Goal: Task Accomplishment & Management: Complete application form

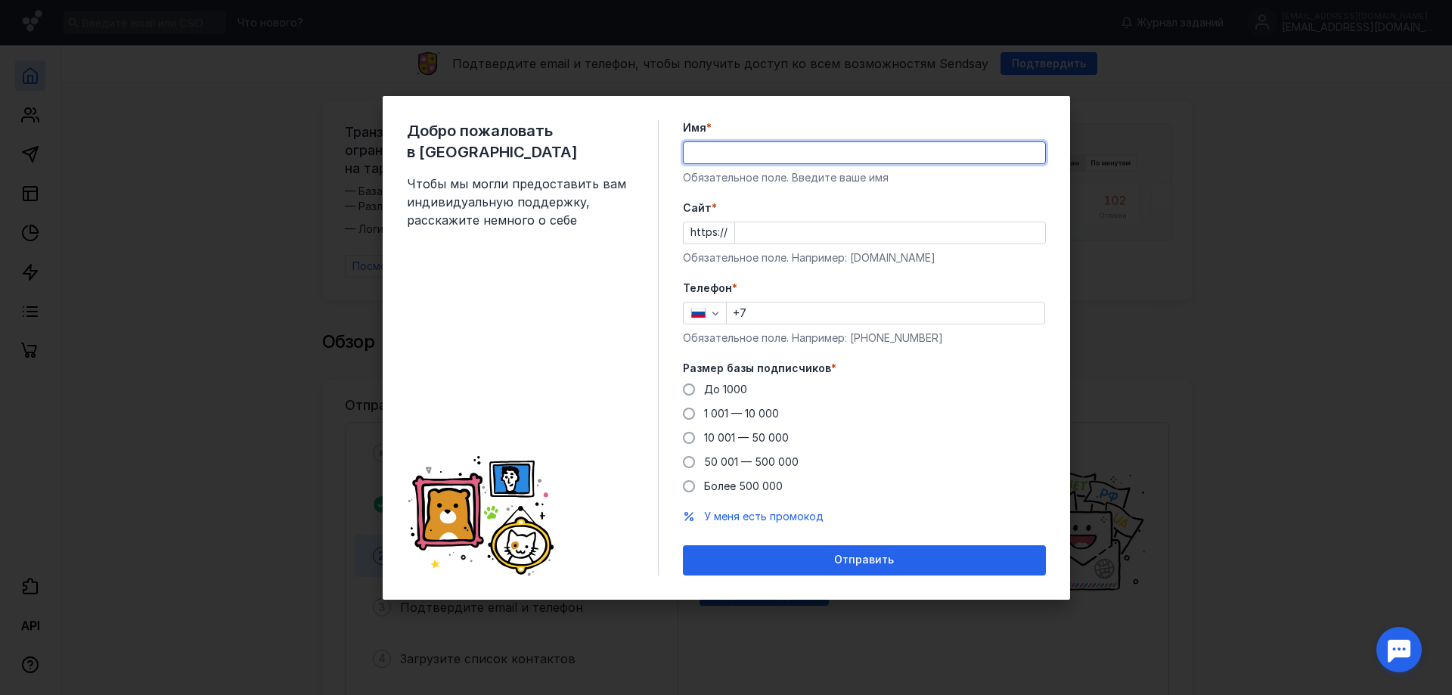
click at [783, 157] on input "Имя *" at bounding box center [865, 152] width 362 height 21
type input "CEO"
click at [775, 235] on input "Cайт *" at bounding box center [890, 232] width 310 height 21
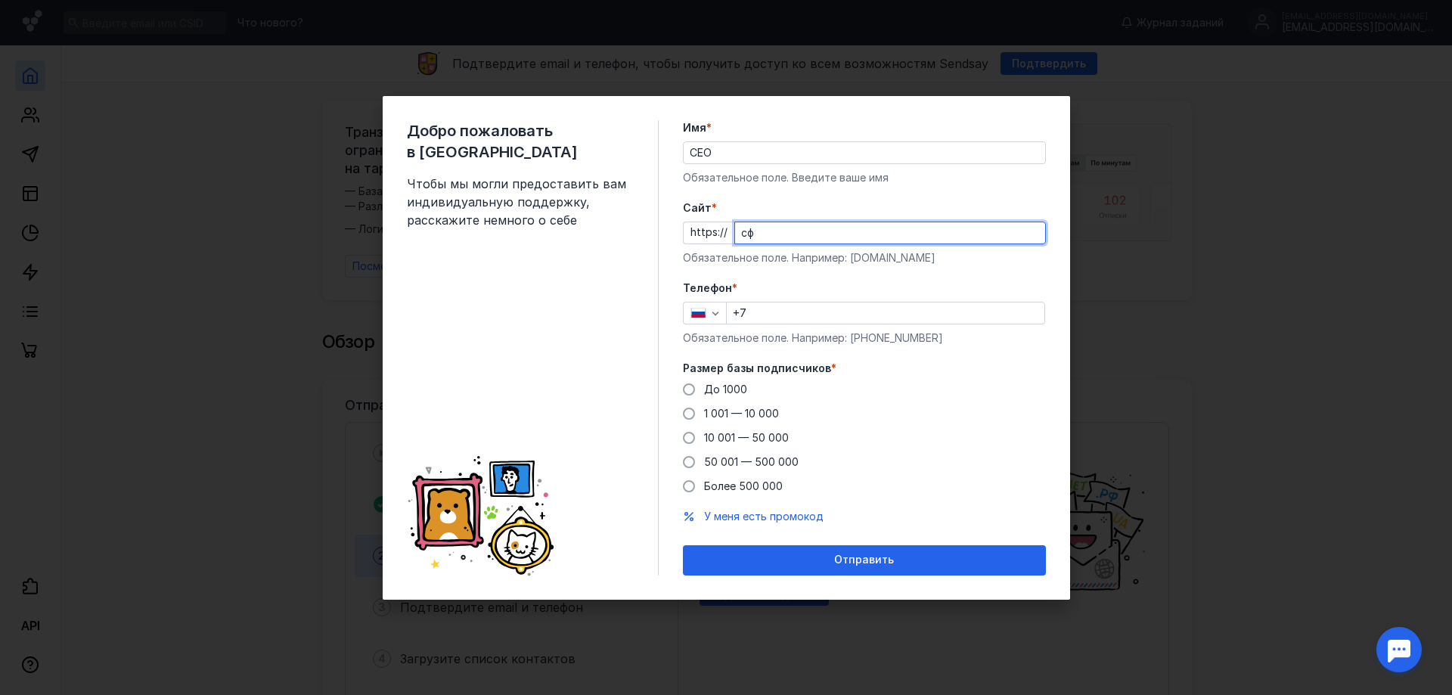
type input "с"
type input "[DOMAIN_NAME]"
click at [737, 156] on input "CEO" at bounding box center [865, 152] width 362 height 21
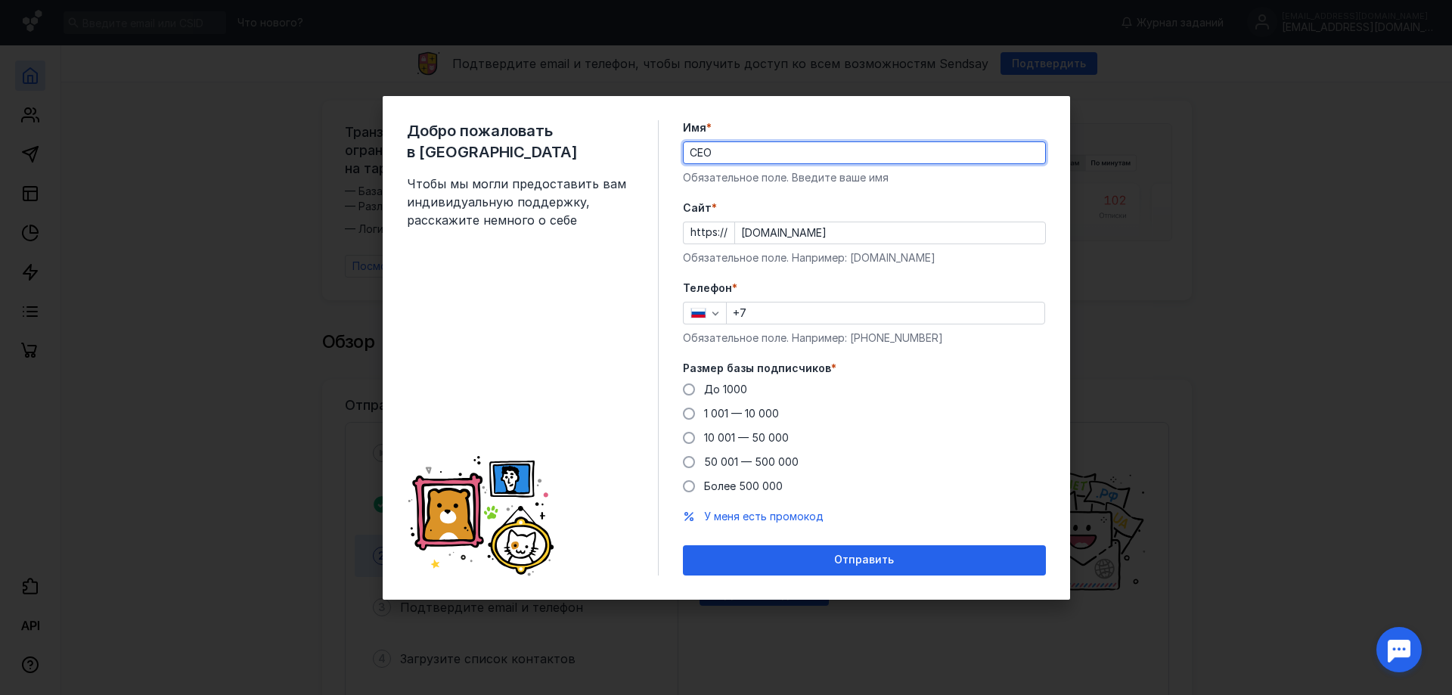
click at [737, 156] on input "CEO" at bounding box center [865, 152] width 362 height 21
type input "cargotogo"
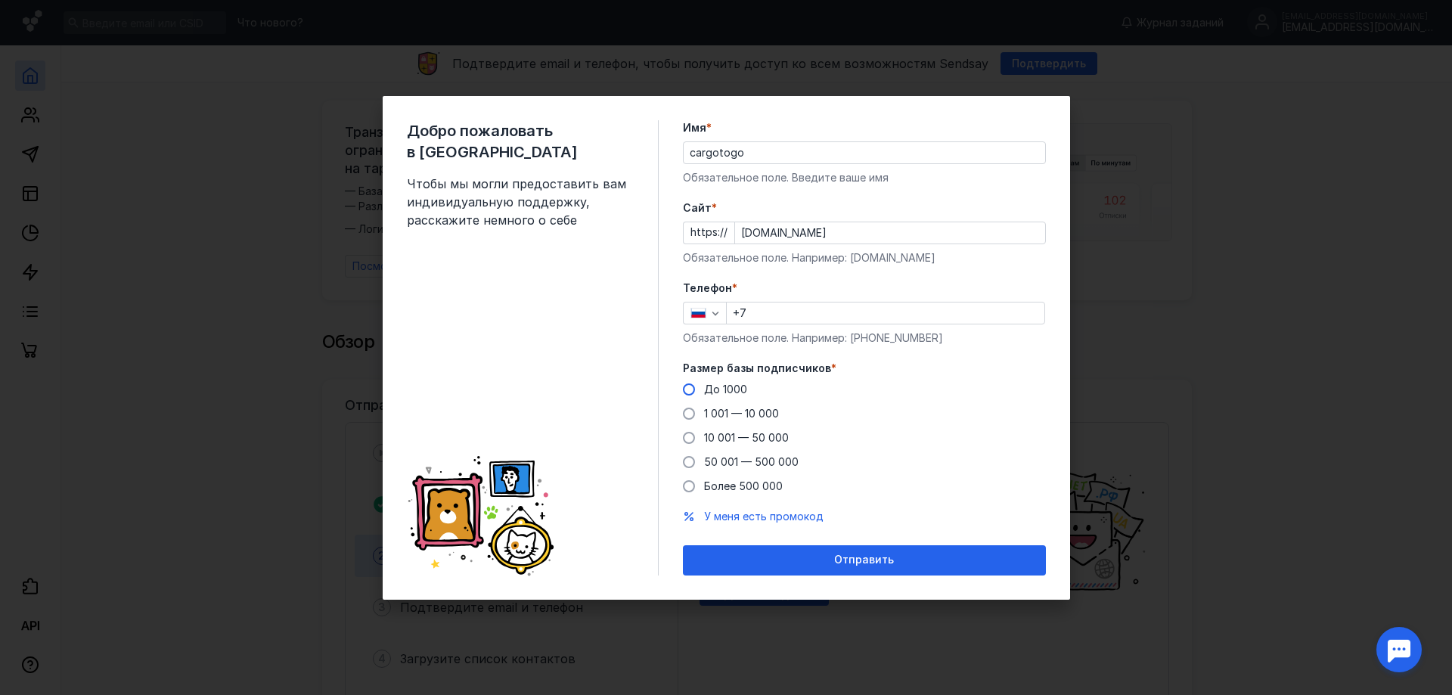
click at [688, 390] on span at bounding box center [689, 389] width 12 height 12
click at [0, 0] on input "До 1000" at bounding box center [0, 0] width 0 height 0
click at [886, 309] on input "+7" at bounding box center [886, 313] width 318 height 21
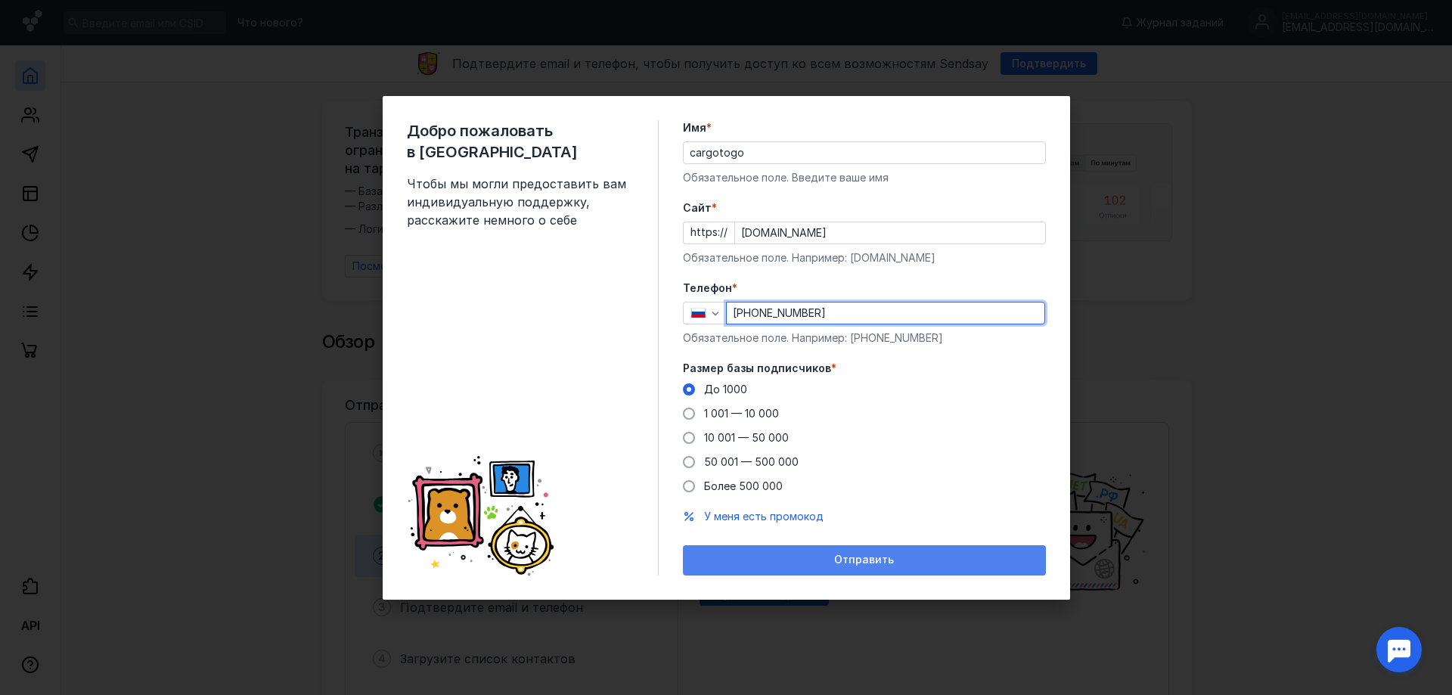
type input "[PHONE_NUMBER]"
click at [885, 560] on span "Отправить" at bounding box center [864, 560] width 60 height 13
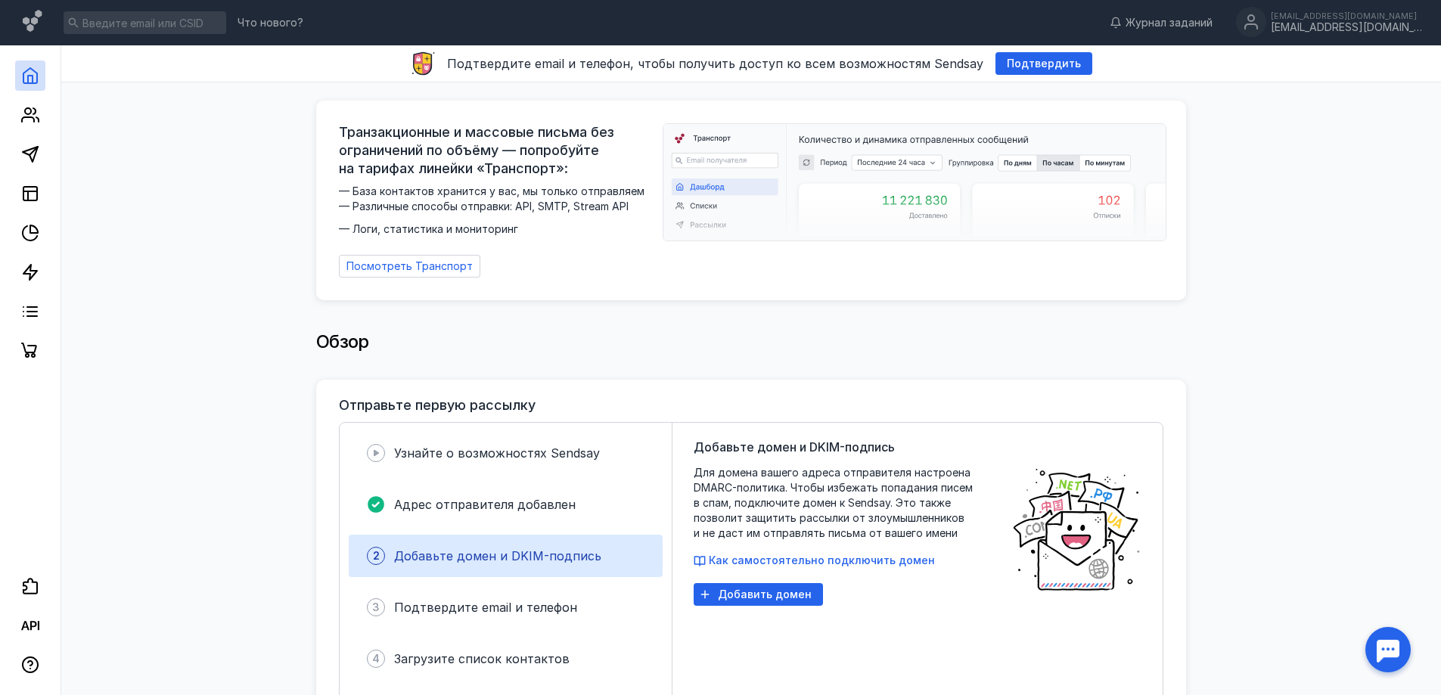
click at [1297, 333] on div "Обзор" at bounding box center [750, 344] width 1349 height 72
click at [1013, 64] on span "Подтвердить" at bounding box center [1044, 63] width 74 height 13
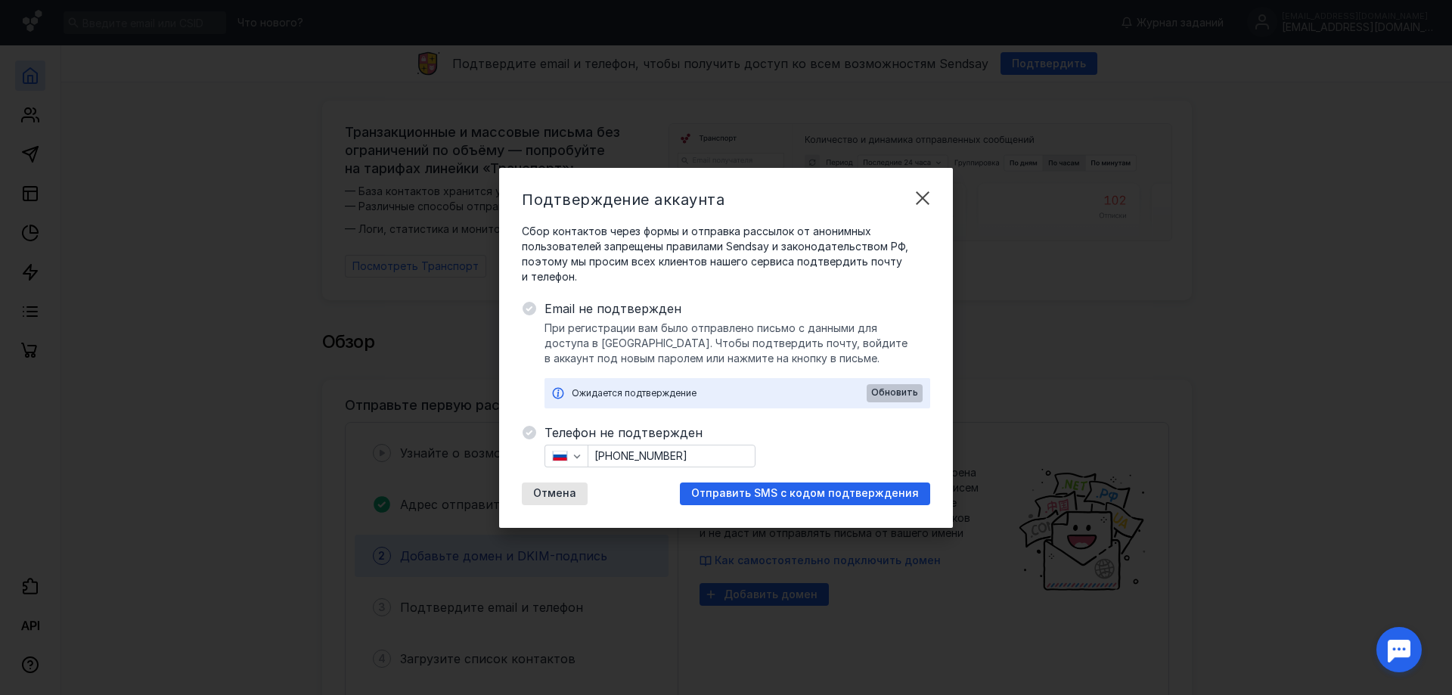
click at [902, 392] on span "Обновить" at bounding box center [894, 392] width 47 height 11
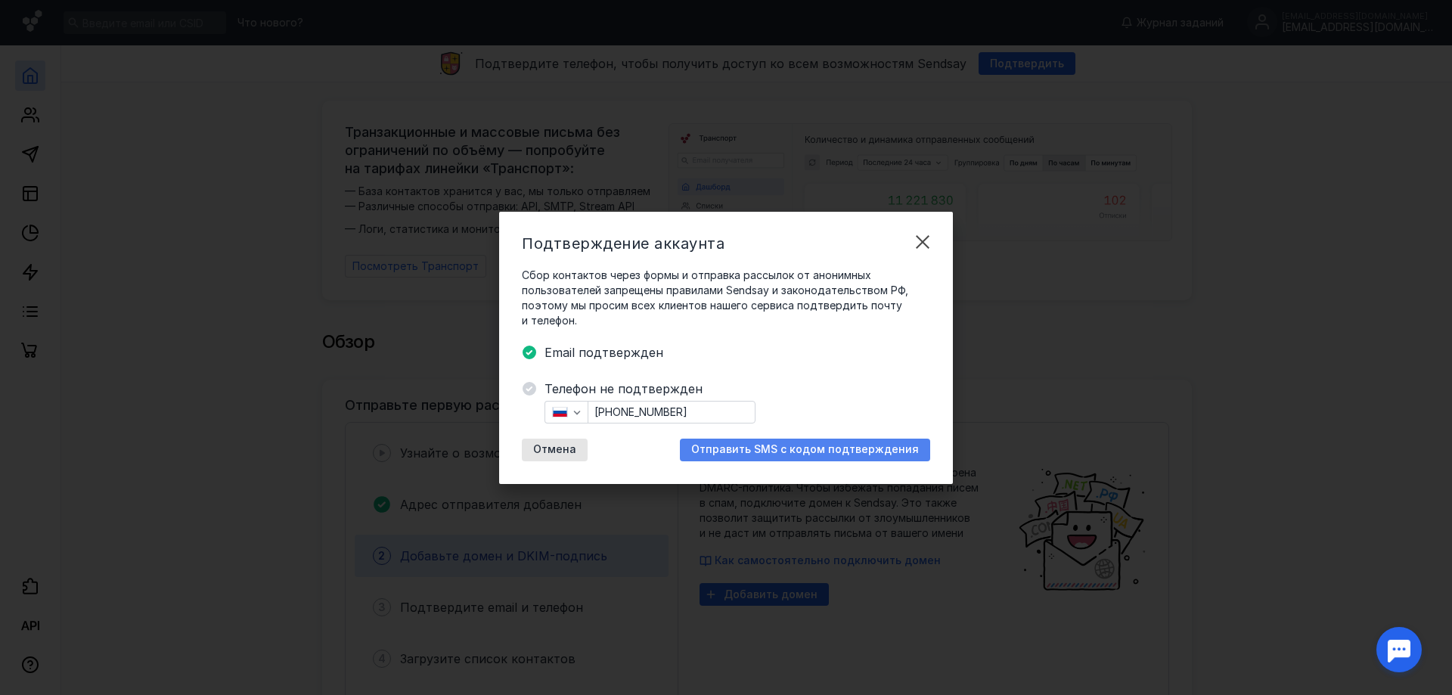
click at [754, 446] on span "Отправить SMS с кодом подтверждения" at bounding box center [805, 449] width 228 height 13
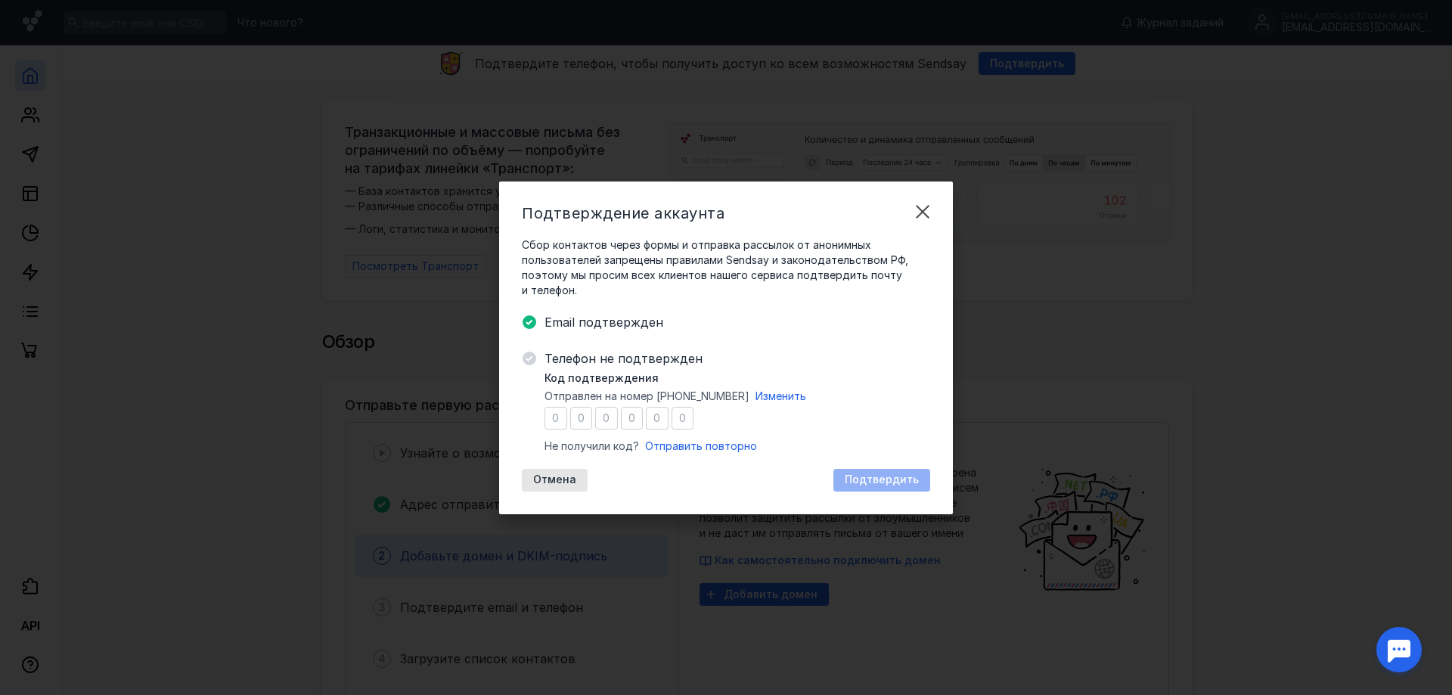
click at [551, 418] on input "number" at bounding box center [556, 418] width 23 height 23
type input "8"
type input "1"
type input "8"
type input "2"
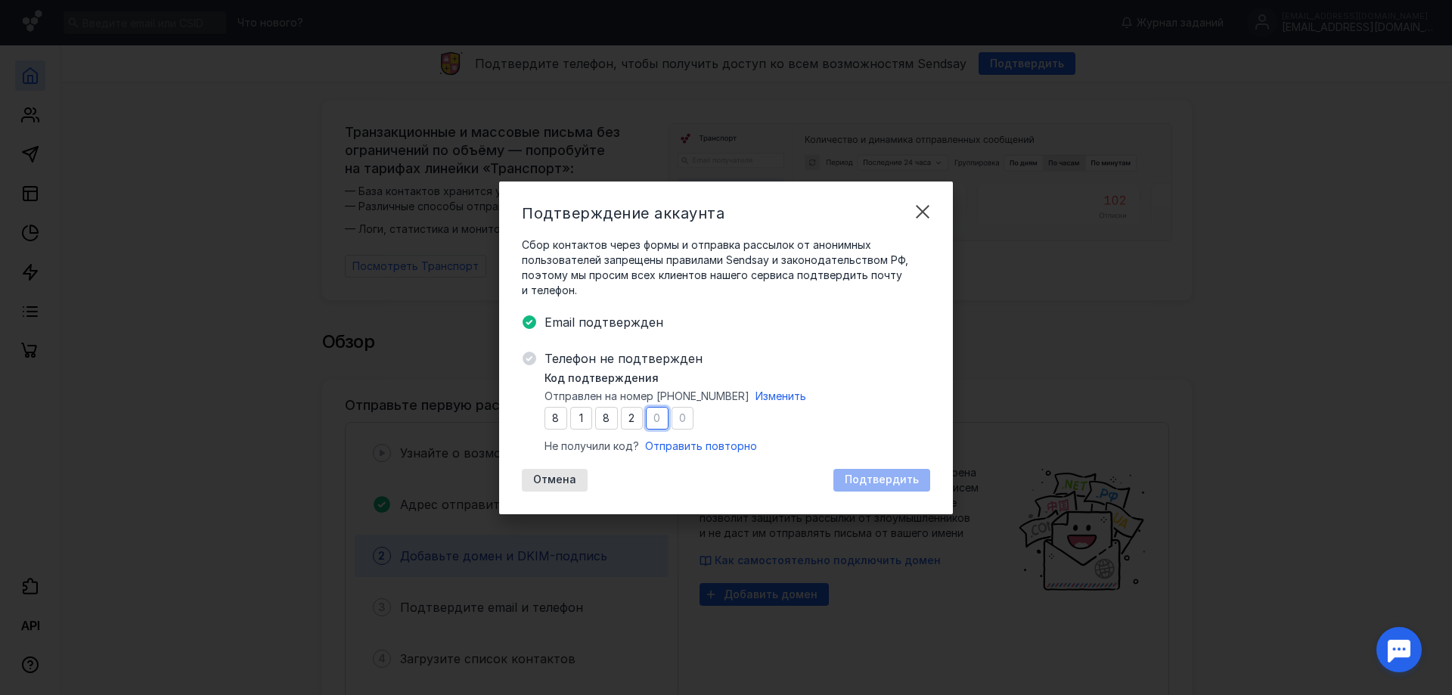
type input "5"
type input "3"
click at [873, 478] on span "Подтвердить" at bounding box center [882, 479] width 74 height 13
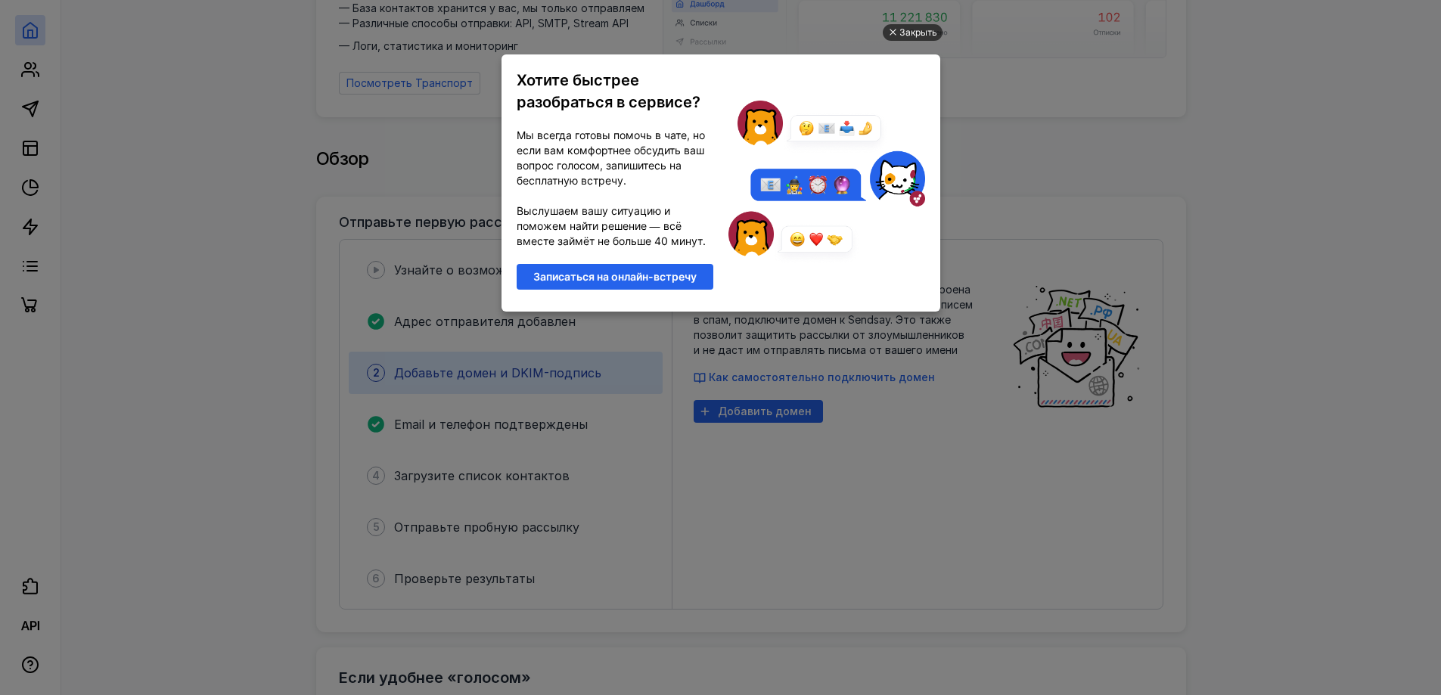
click at [911, 33] on div "Закрыть" at bounding box center [918, 32] width 38 height 17
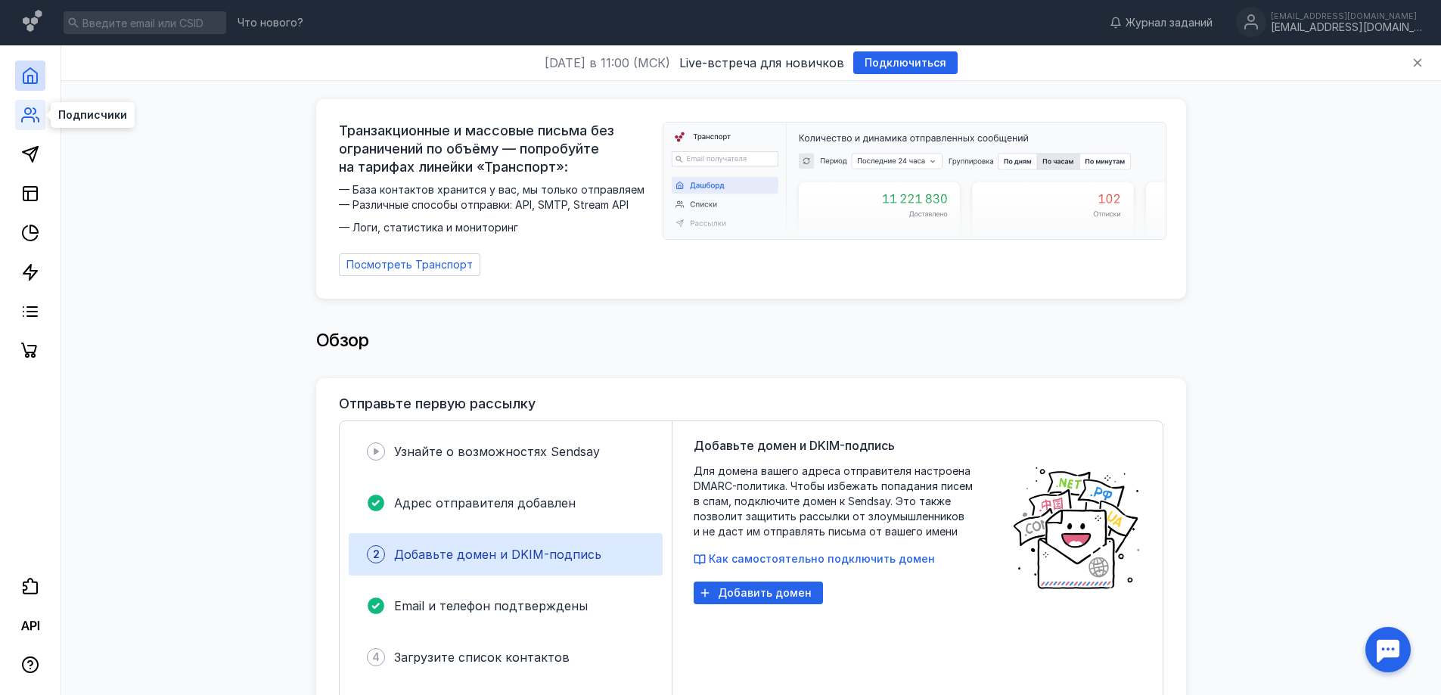
click at [22, 121] on icon at bounding box center [28, 119] width 12 height 5
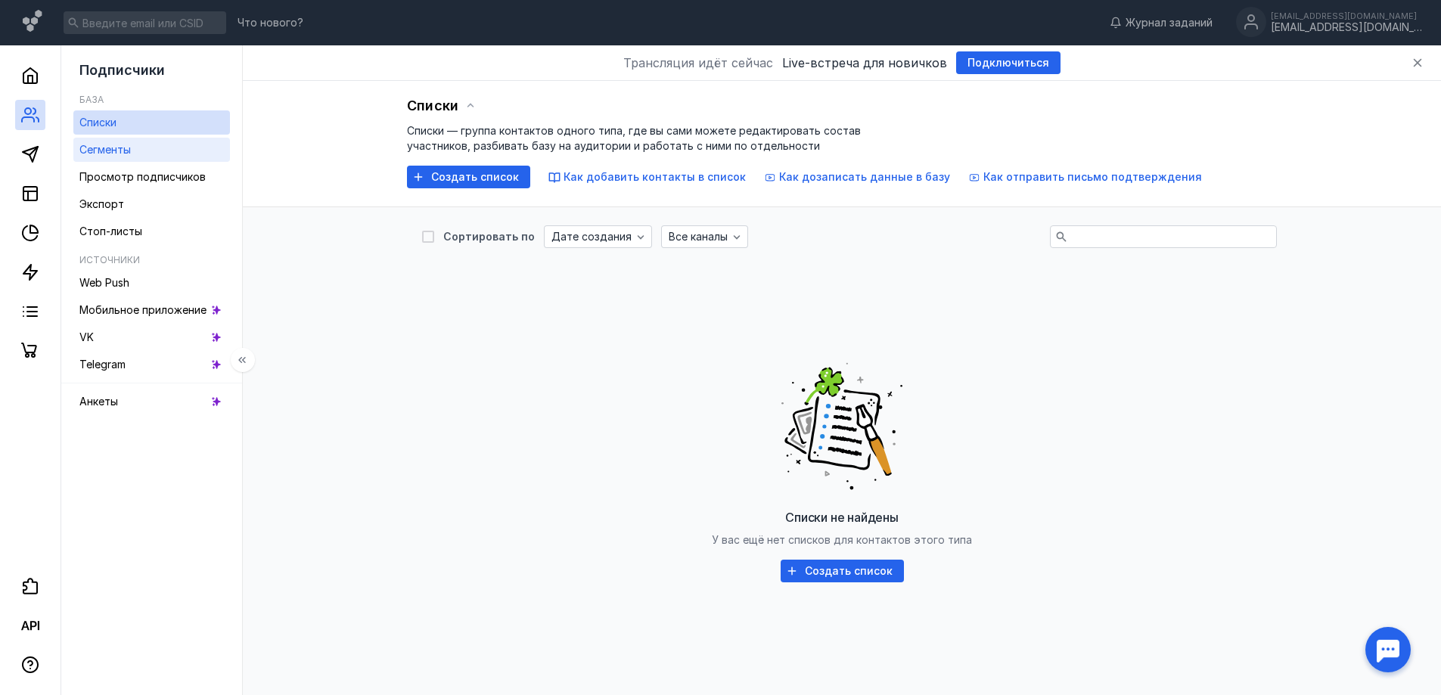
click at [116, 159] on link "Сегменты" at bounding box center [151, 150] width 157 height 24
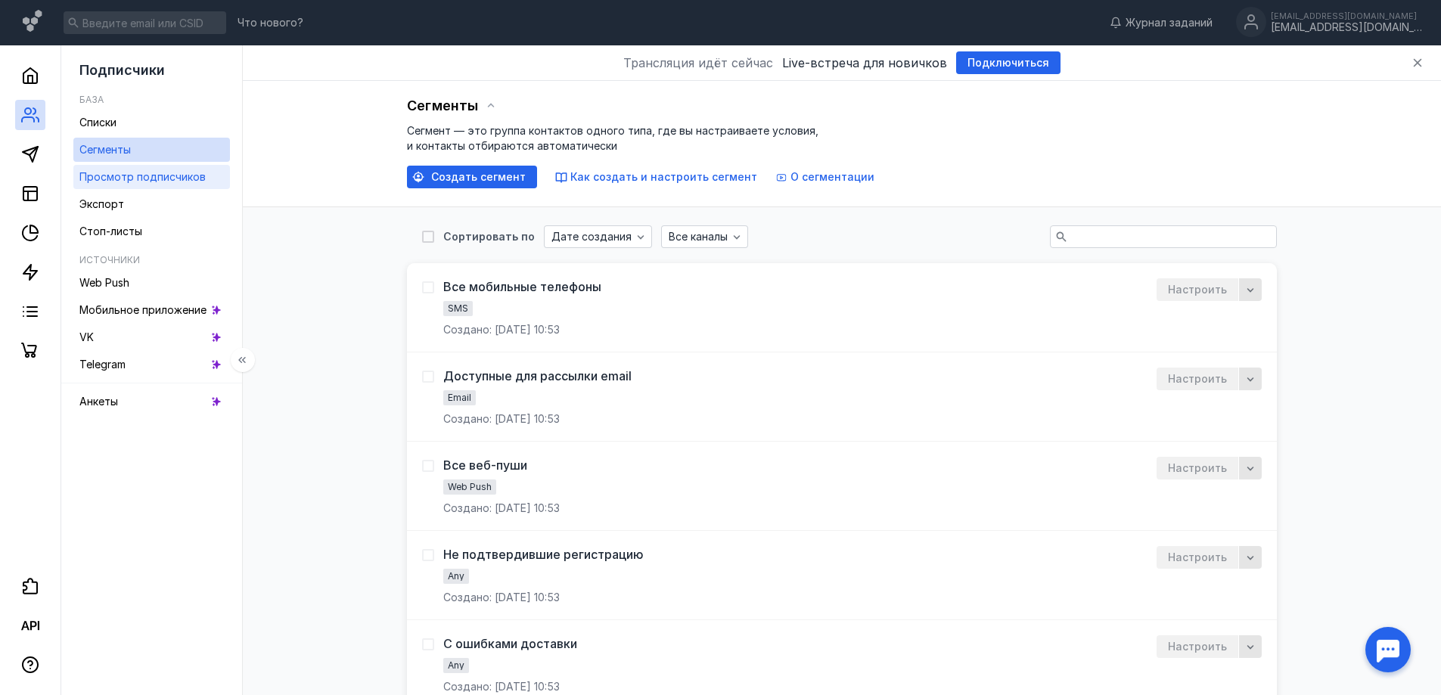
click at [129, 181] on span "Просмотр подписчиков" at bounding box center [142, 176] width 126 height 13
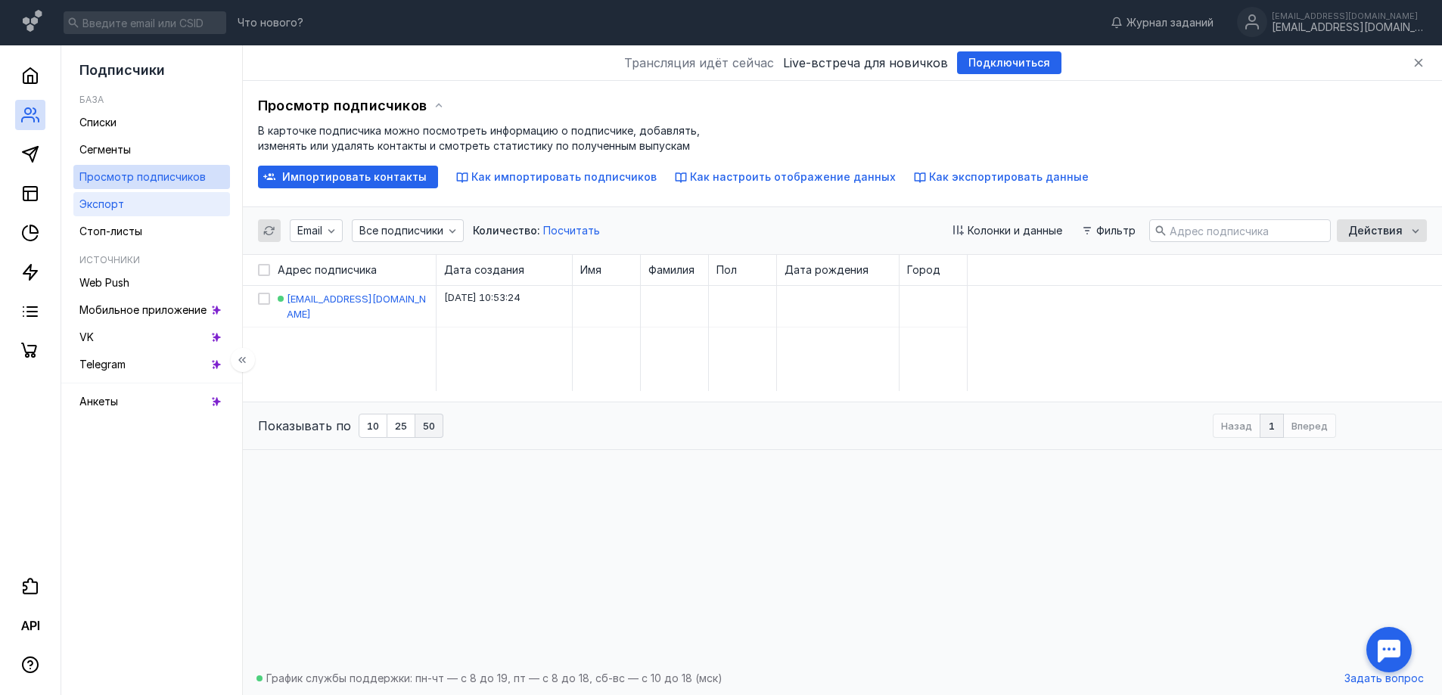
click at [116, 207] on span "Экспорт" at bounding box center [101, 203] width 45 height 13
